Goal: Task Accomplishment & Management: Complete application form

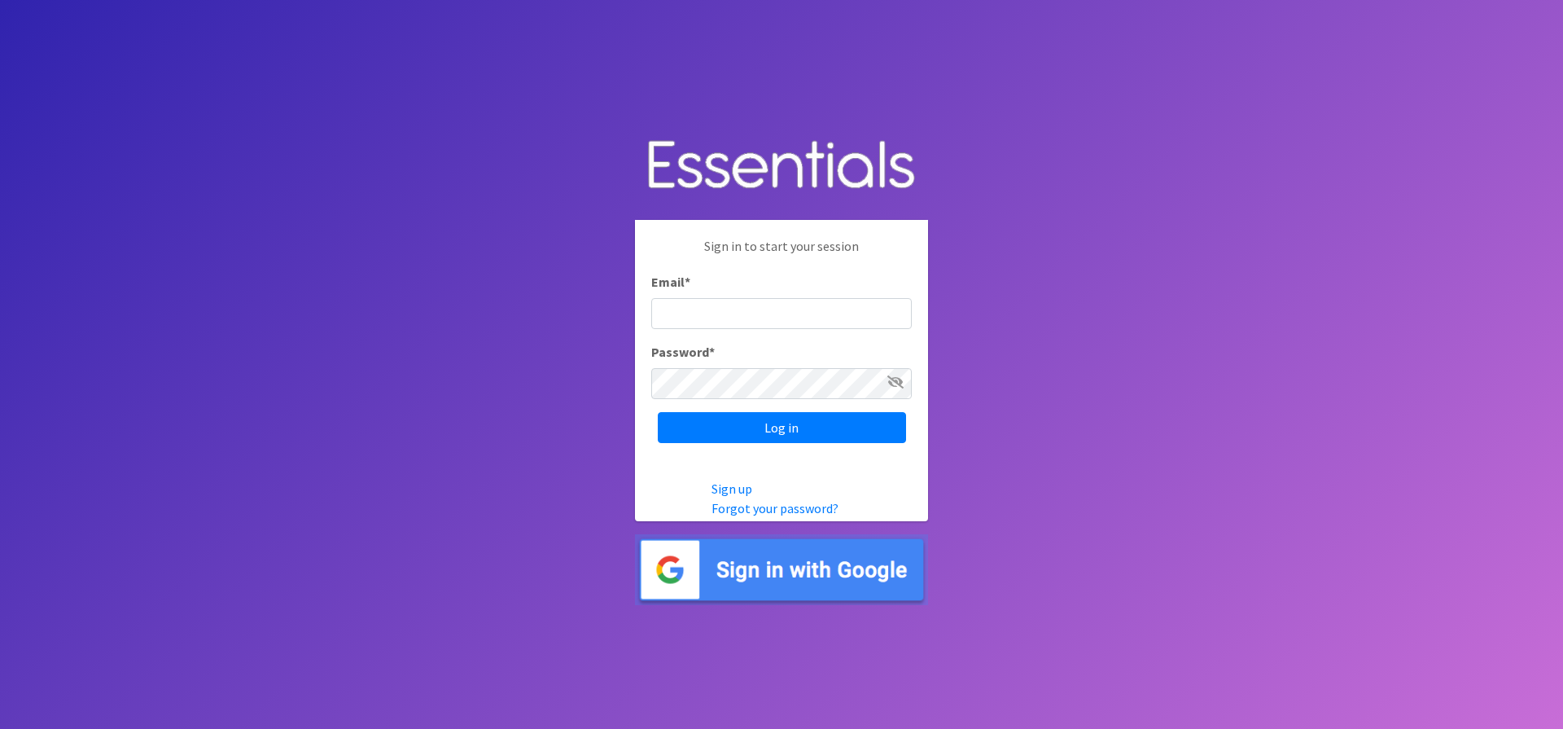
click at [743, 584] on img at bounding box center [781, 569] width 293 height 71
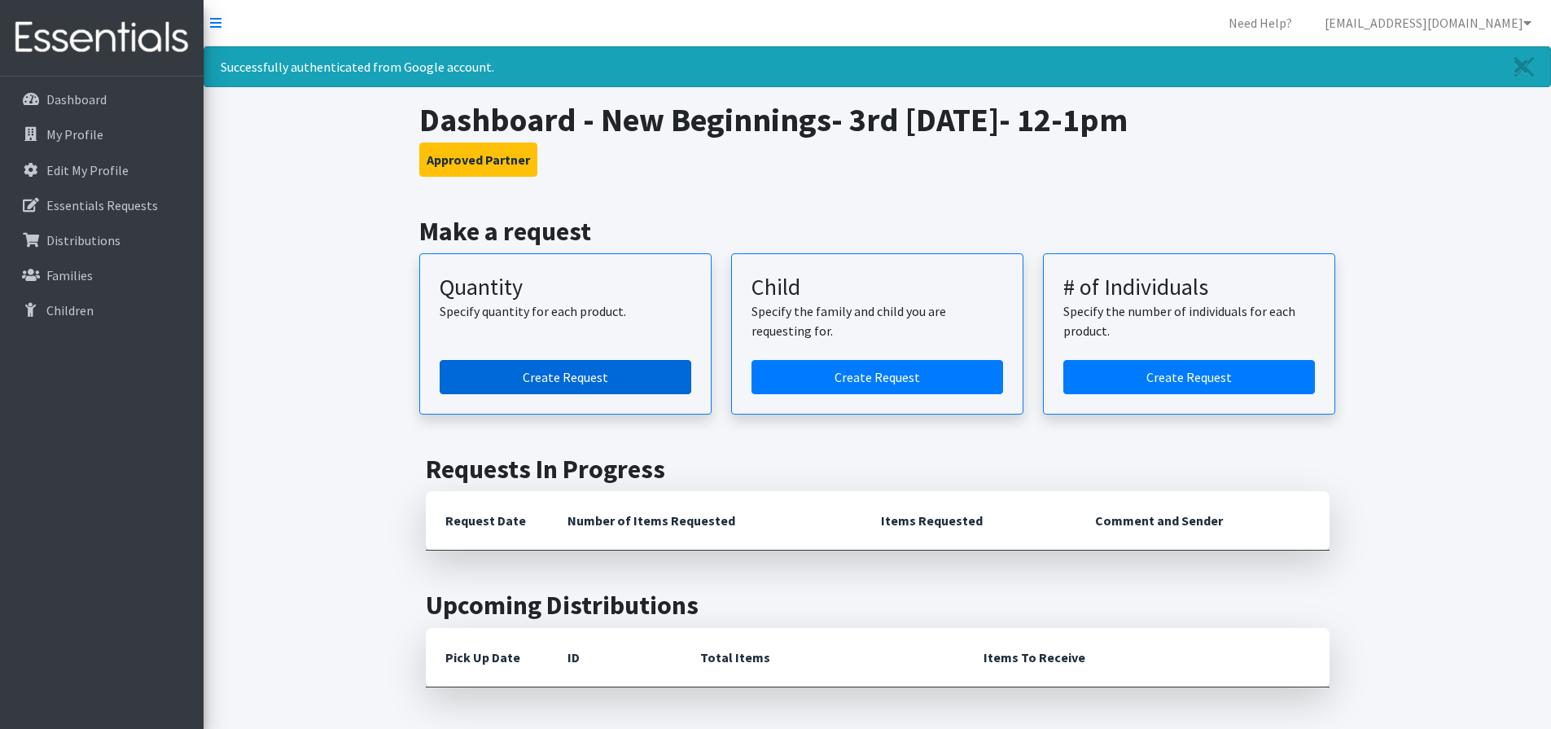
click at [582, 373] on link "Create Request" at bounding box center [566, 377] width 252 height 34
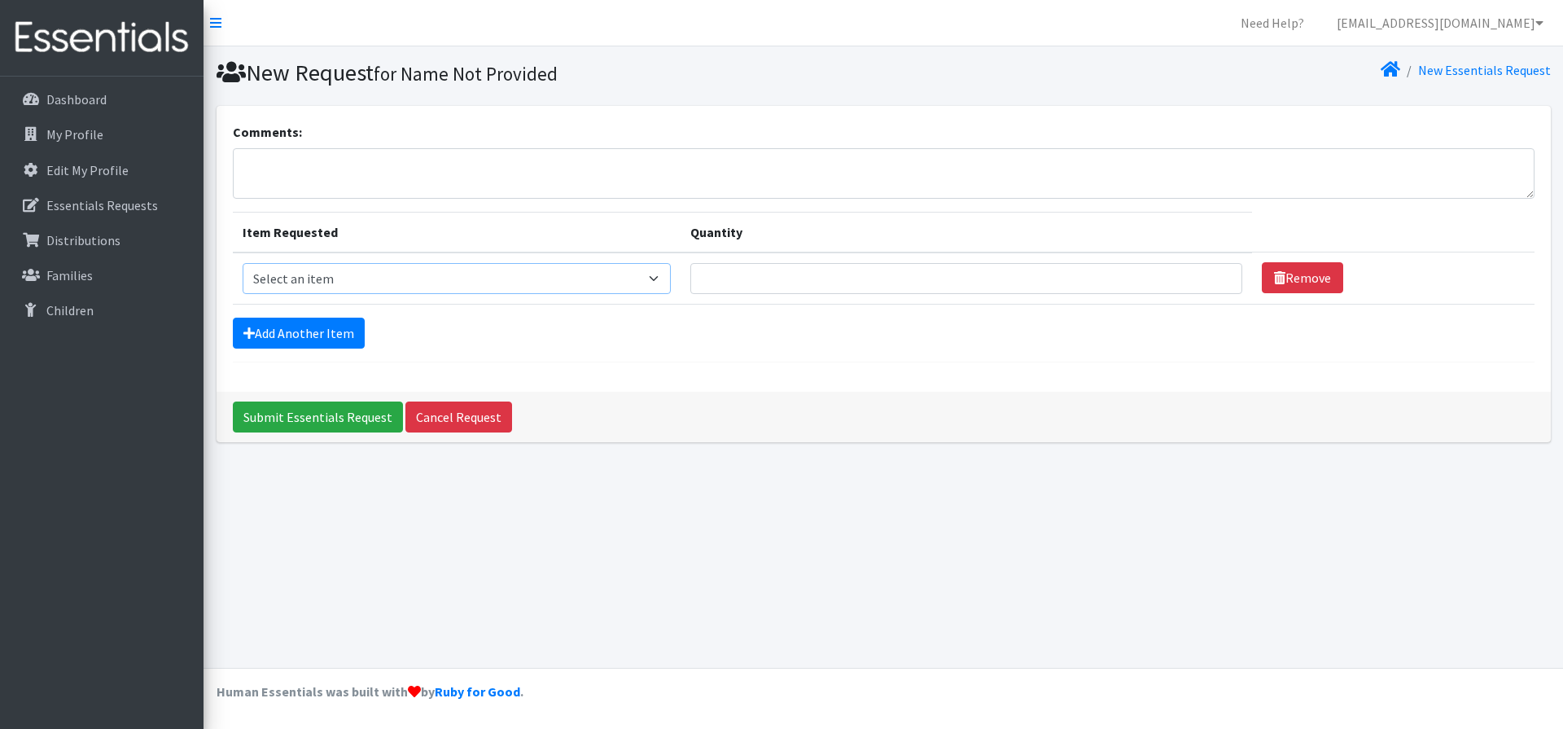
click at [660, 278] on select "Select an item Kids (Newborn) Kids (Size 1) Kids (Size 2) Kids (Size 3) Kids (S…" at bounding box center [457, 278] width 429 height 31
select select "3401"
click at [243, 263] on select "Select an item Kids (Newborn) Kids (Size 1) Kids (Size 2) Kids (Size 3) Kids (S…" at bounding box center [457, 278] width 429 height 31
click at [1099, 282] on input "Quantity" at bounding box center [966, 278] width 552 height 31
type input "20"
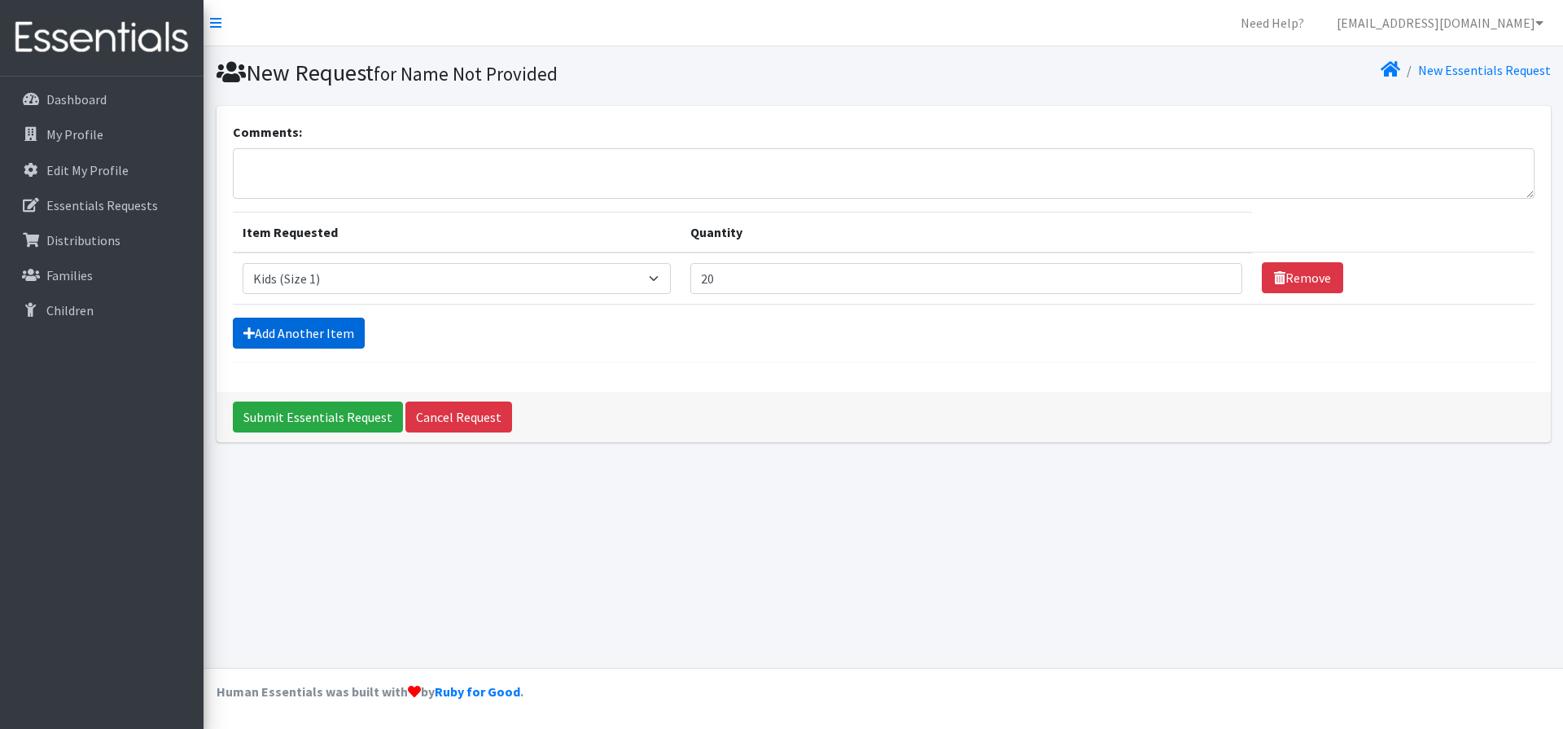
click at [347, 332] on link "Add Another Item" at bounding box center [299, 333] width 132 height 31
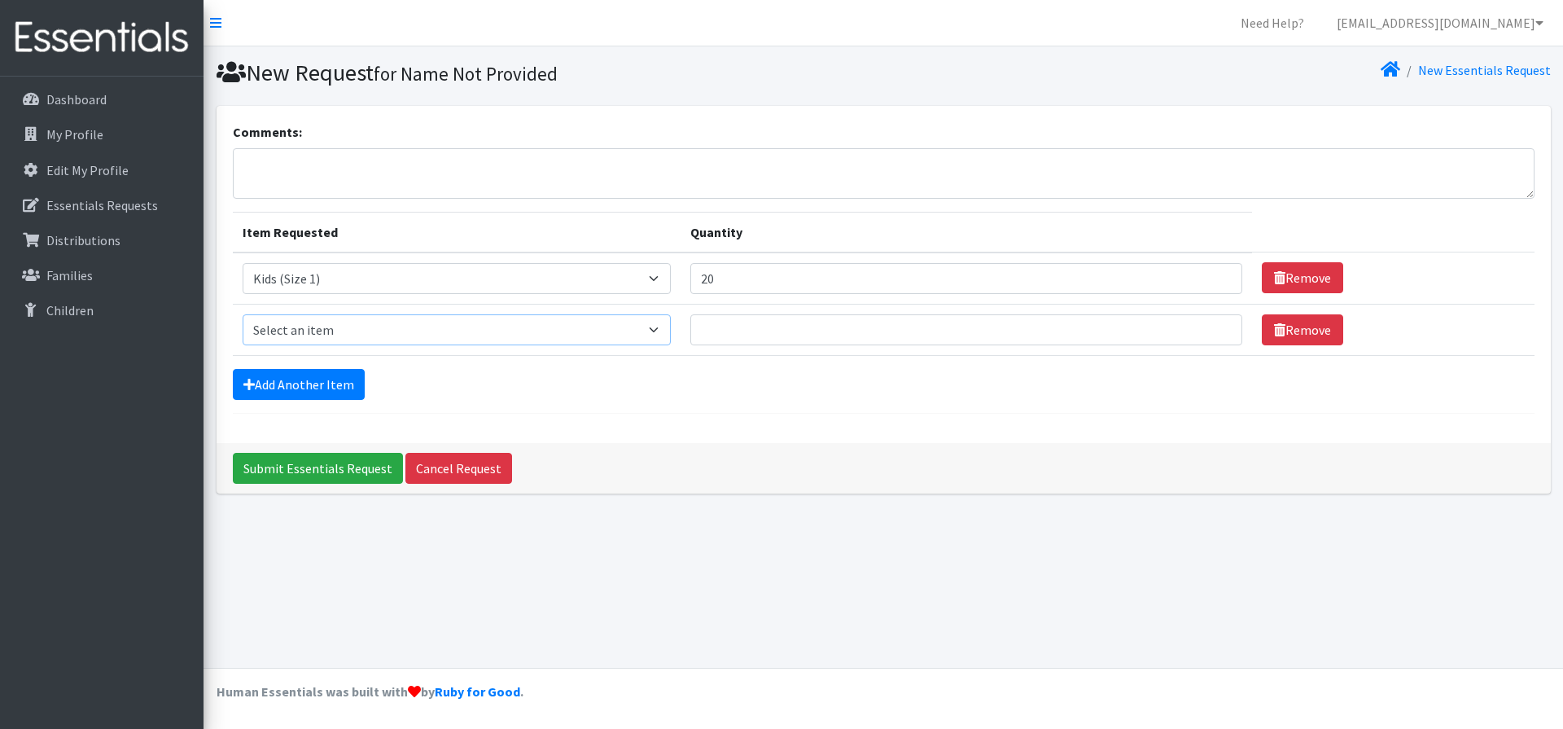
click at [664, 329] on select "Select an item Kids (Newborn) Kids (Size 1) Kids (Size 2) Kids (Size 3) Kids (S…" at bounding box center [457, 329] width 429 height 31
select select "3420"
click at [243, 314] on select "Select an item Kids (Newborn) Kids (Size 1) Kids (Size 2) Kids (Size 3) Kids (S…" at bounding box center [457, 329] width 429 height 31
click at [745, 332] on input "Quantity" at bounding box center [966, 329] width 552 height 31
type input "20"
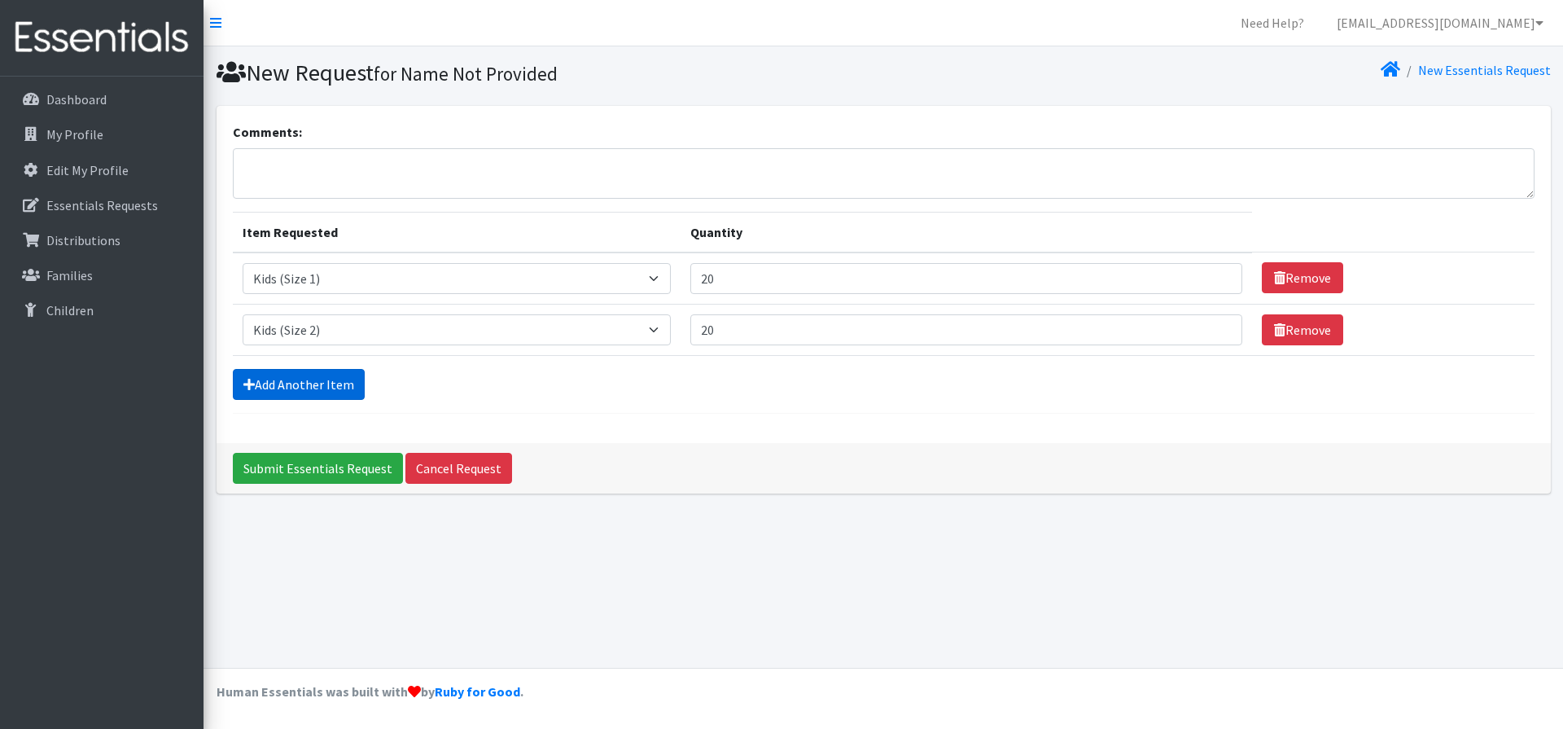
click at [329, 383] on link "Add Another Item" at bounding box center [299, 384] width 132 height 31
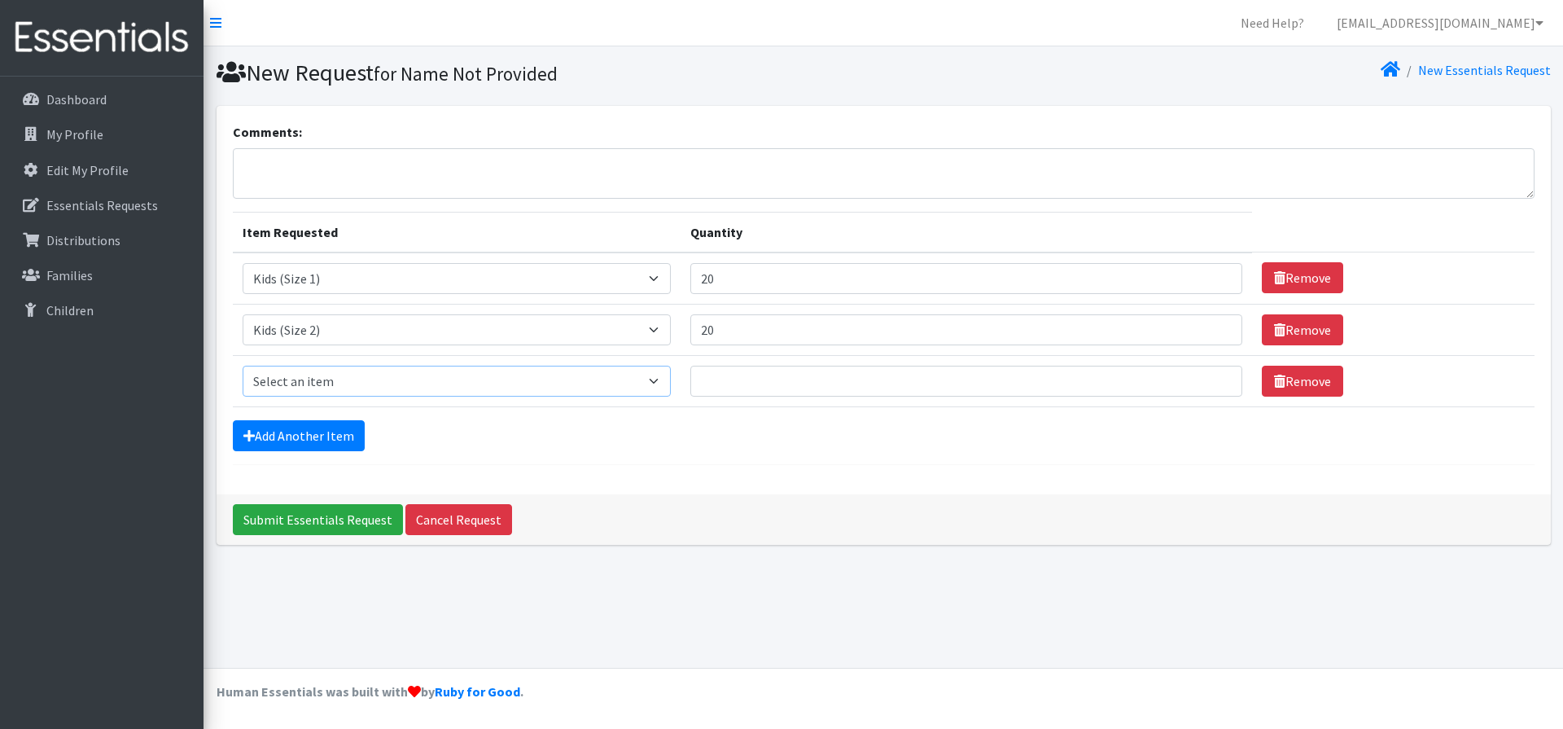
click at [655, 378] on select "Select an item Kids (Newborn) Kids (Size 1) Kids (Size 2) Kids (Size 3) Kids (S…" at bounding box center [457, 381] width 429 height 31
select select "3407"
click at [243, 366] on select "Select an item Kids (Newborn) Kids (Size 1) Kids (Size 2) Kids (Size 3) Kids (S…" at bounding box center [457, 381] width 429 height 31
click at [726, 382] on input "Quantity" at bounding box center [966, 381] width 552 height 31
type input "10"
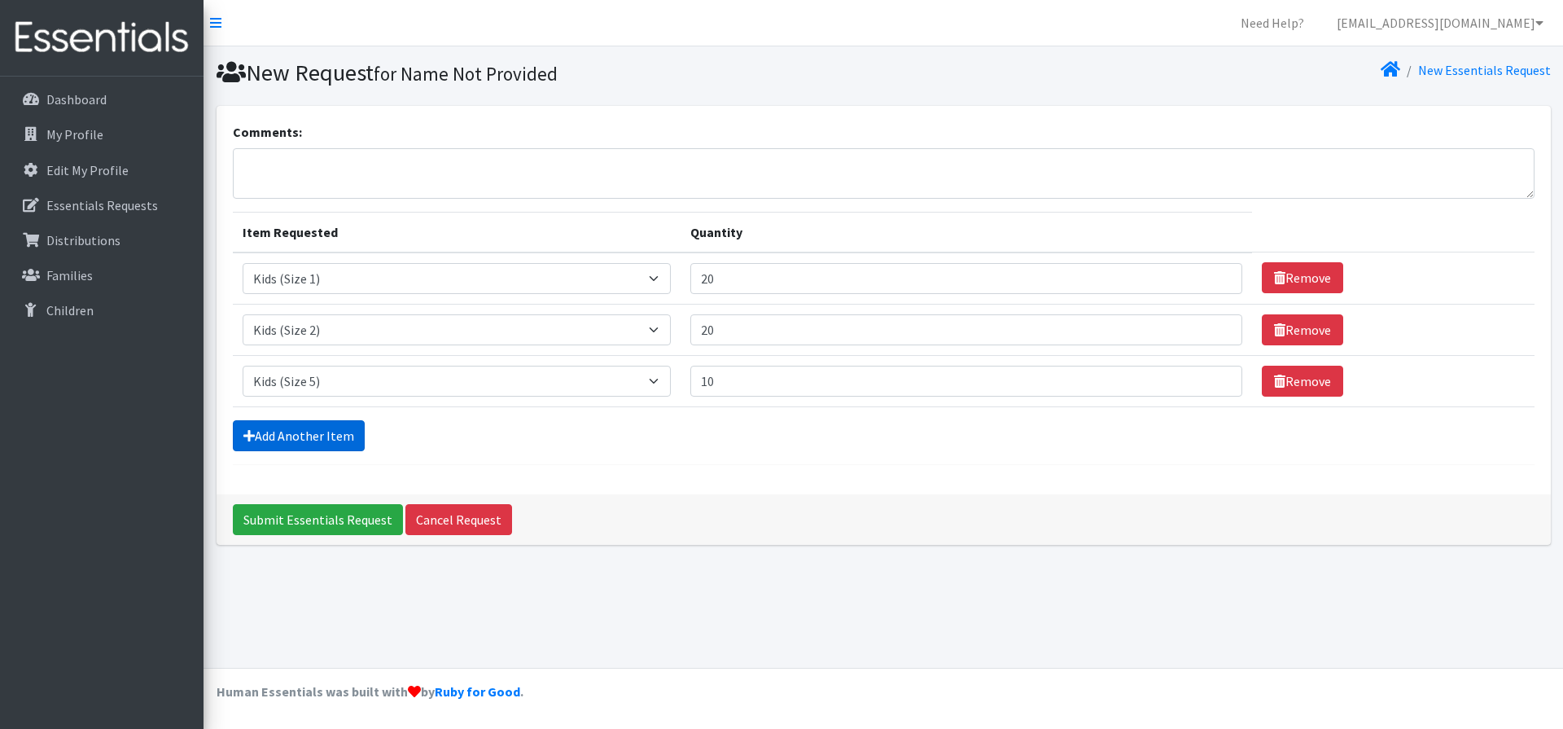
click at [305, 428] on link "Add Another Item" at bounding box center [299, 435] width 132 height 31
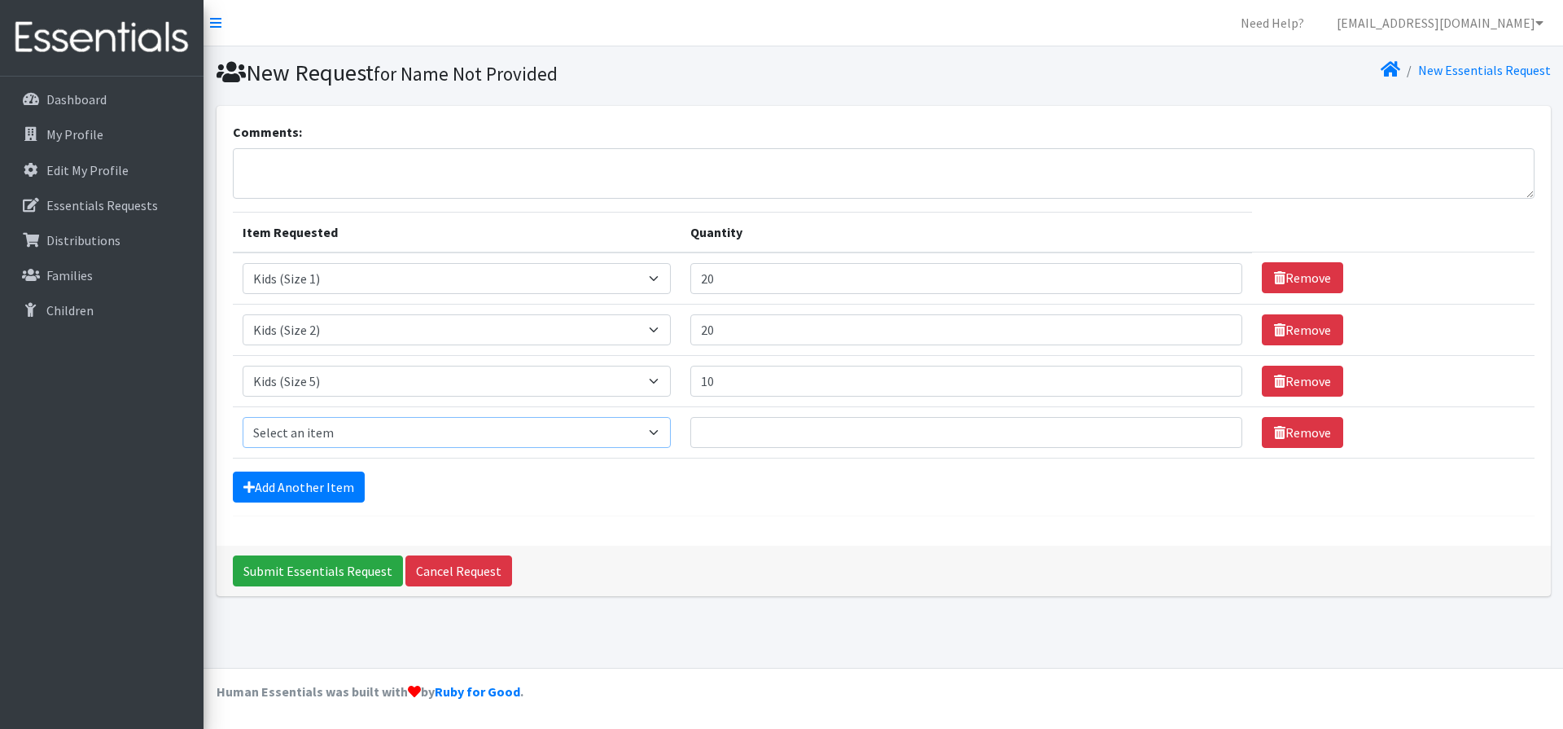
click at [655, 432] on select "Select an item Kids (Newborn) Kids (Size 1) Kids (Size 2) Kids (Size 3) Kids (S…" at bounding box center [457, 432] width 429 height 31
select select "3419"
click at [243, 417] on select "Select an item Kids (Newborn) Kids (Size 1) Kids (Size 2) Kids (Size 3) Kids (S…" at bounding box center [457, 432] width 429 height 31
click at [750, 433] on input "Quantity" at bounding box center [966, 432] width 552 height 31
type input "50"
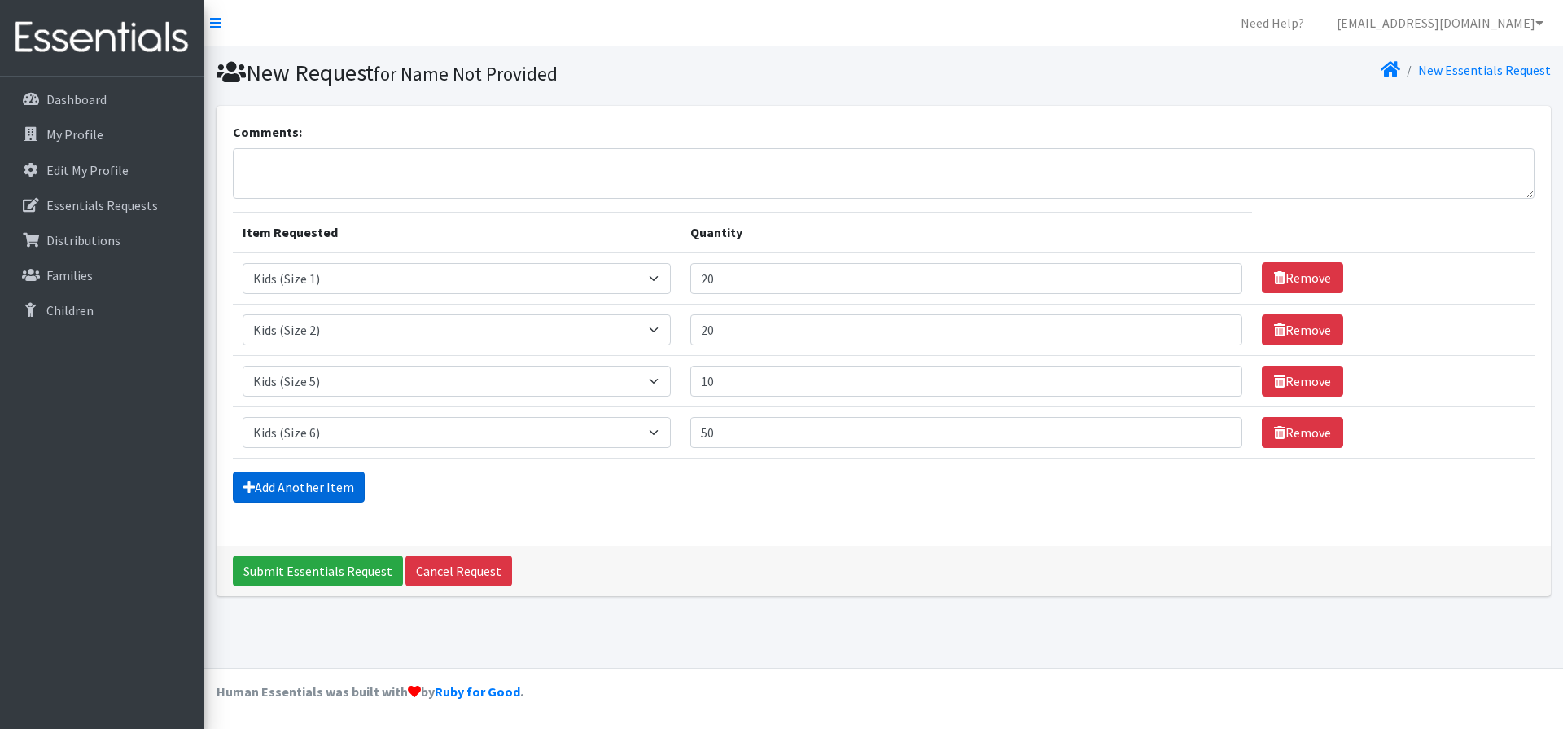
click at [317, 485] on link "Add Another Item" at bounding box center [299, 486] width 132 height 31
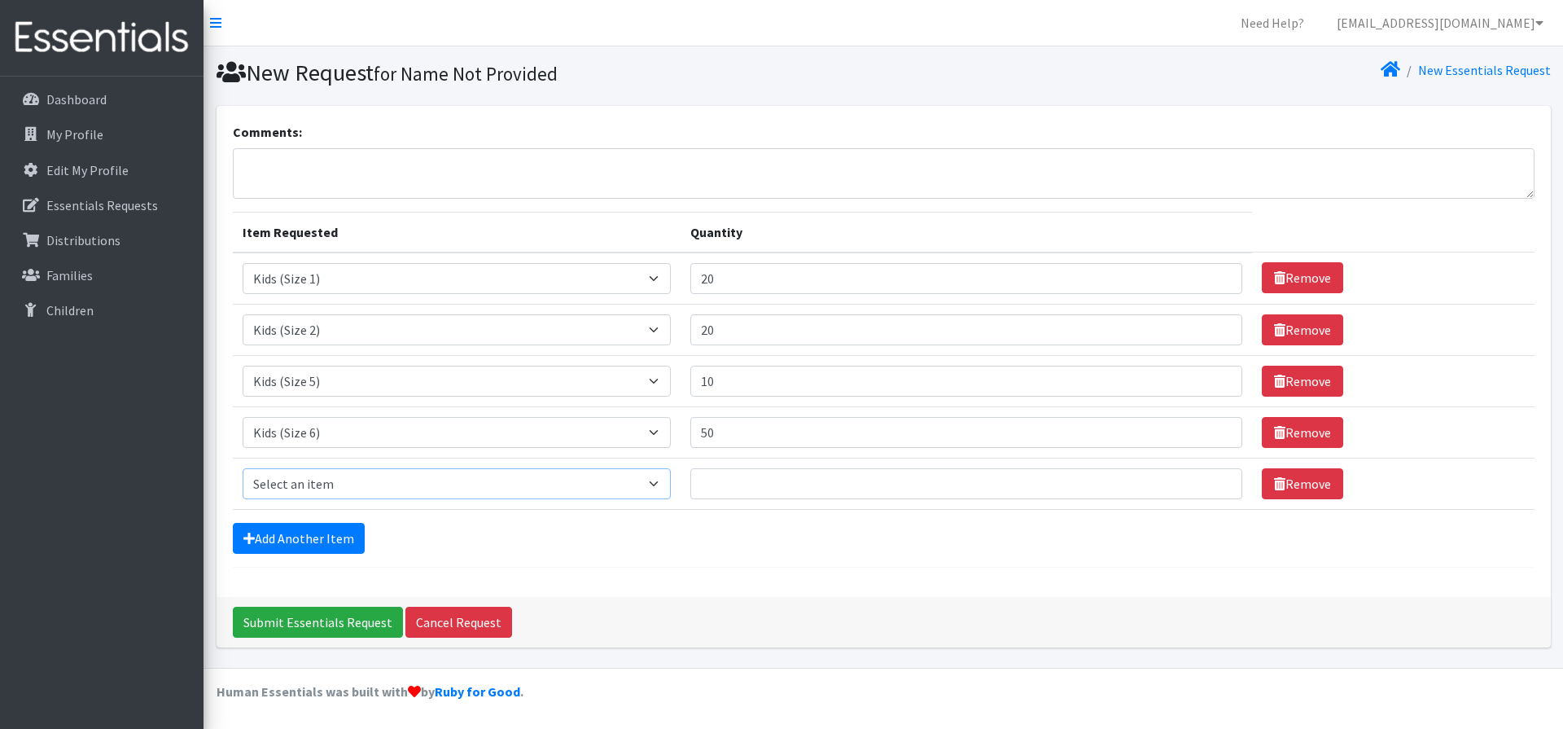
click at [658, 486] on select "Select an item Kids (Newborn) Kids (Size 1) Kids (Size 2) Kids (Size 3) Kids (S…" at bounding box center [457, 483] width 429 height 31
select select "3418"
click at [243, 468] on select "Select an item Kids (Newborn) Kids (Size 1) Kids (Size 2) Kids (Size 3) Kids (S…" at bounding box center [457, 483] width 429 height 31
click at [713, 480] on input "Quantity" at bounding box center [966, 483] width 552 height 31
type input "30"
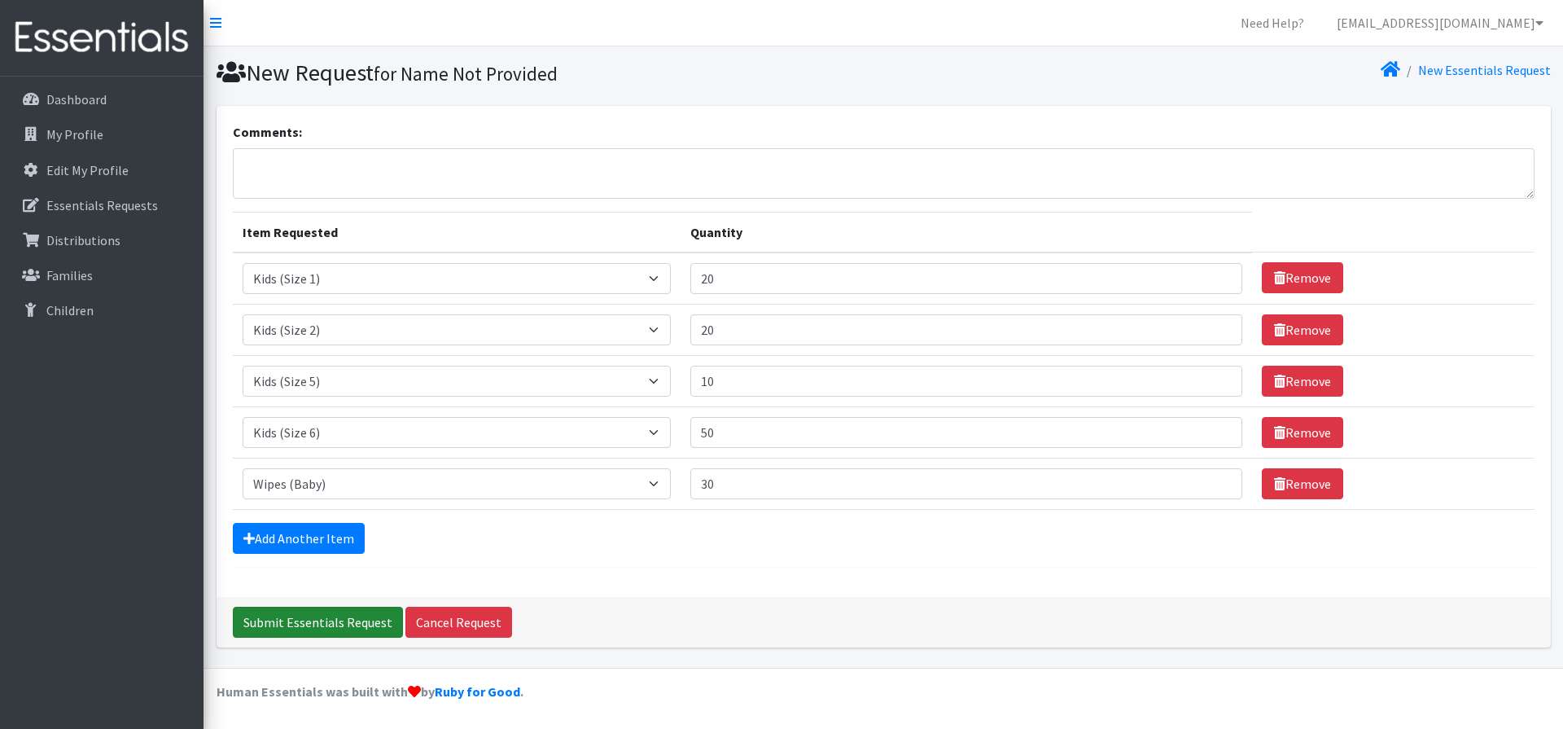
click at [309, 618] on input "Submit Essentials Request" at bounding box center [318, 622] width 170 height 31
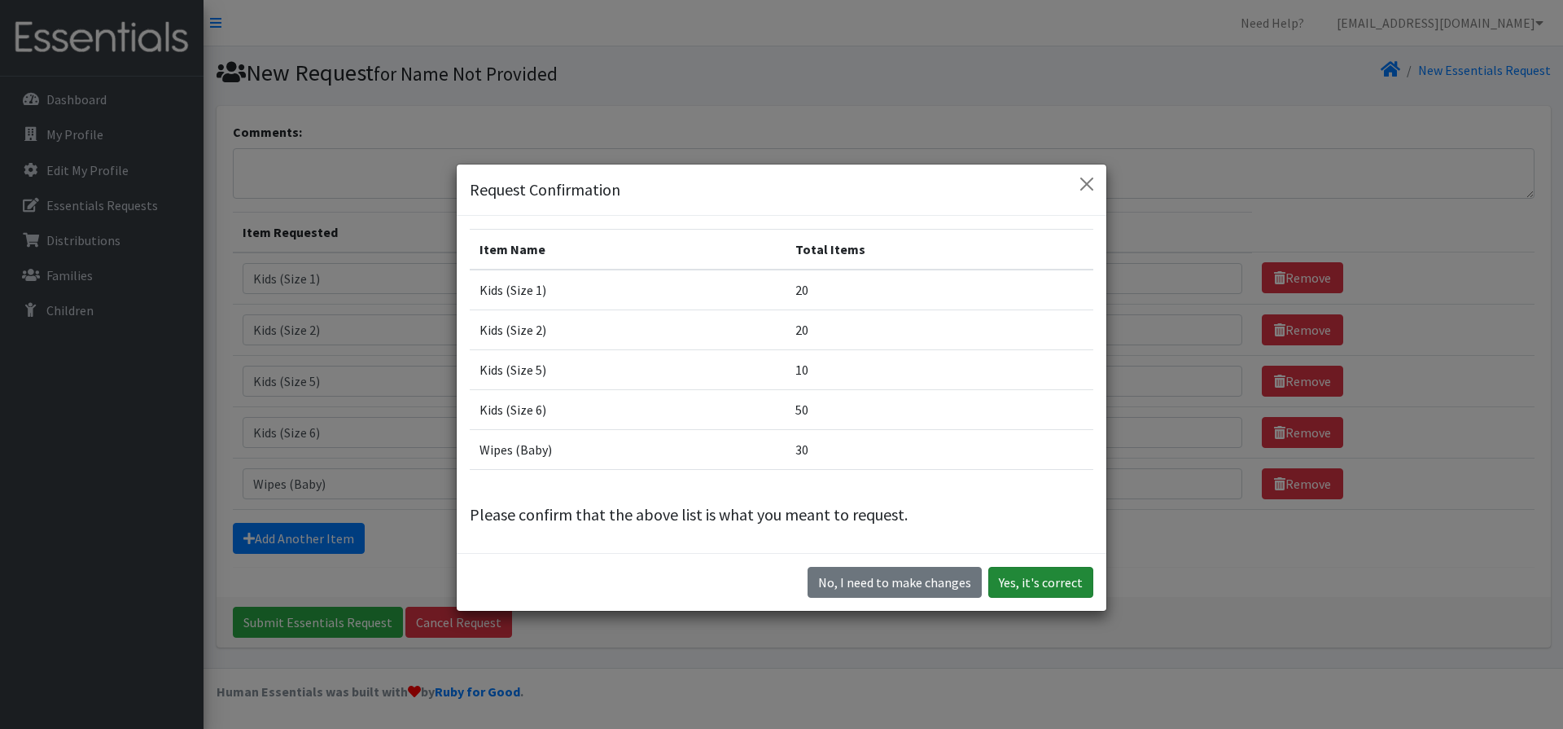
click at [1017, 576] on button "Yes, it's correct" at bounding box center [1040, 582] width 105 height 31
